Goal: Task Accomplishment & Management: Manage account settings

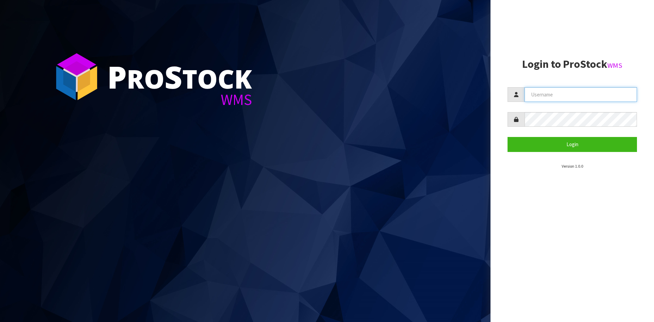
click at [553, 96] on input "text" at bounding box center [580, 94] width 112 height 15
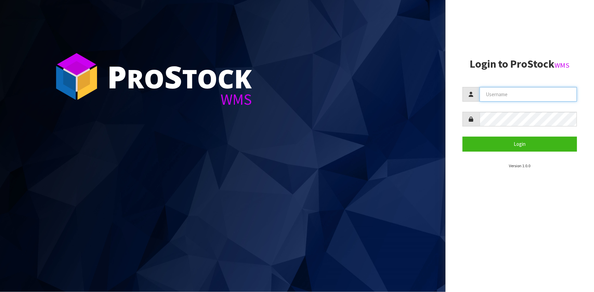
click at [501, 97] on input "text" at bounding box center [528, 94] width 97 height 15
type input "MAUSALI@CWL.CO.NZ"
click at [463, 137] on button "Login" at bounding box center [520, 144] width 114 height 15
